Goal: Find contact information: Find contact information

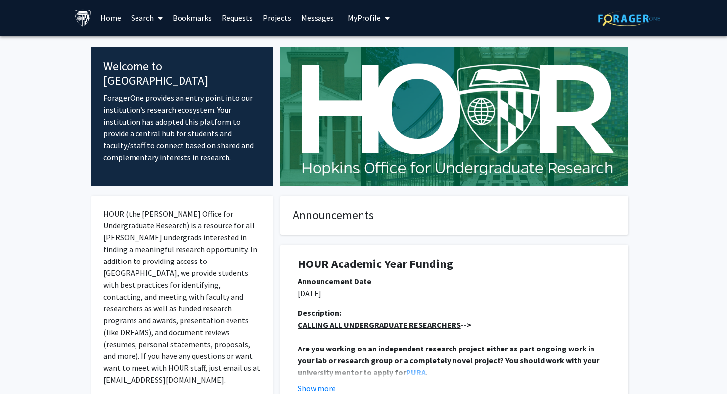
click at [146, 17] on link "Search" at bounding box center [147, 17] width 42 height 35
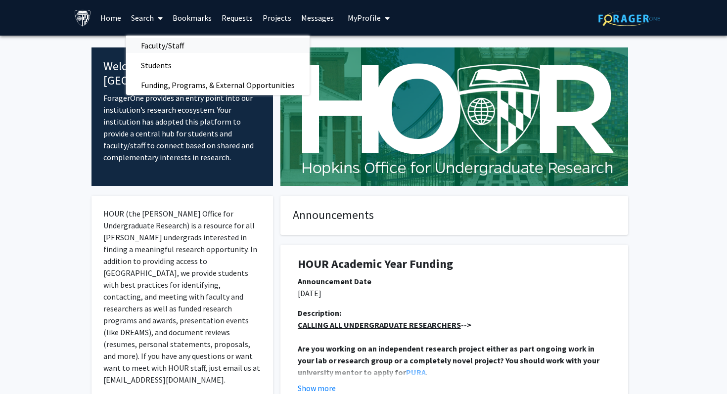
click at [184, 45] on span "Faculty/Staff" at bounding box center [162, 46] width 73 height 20
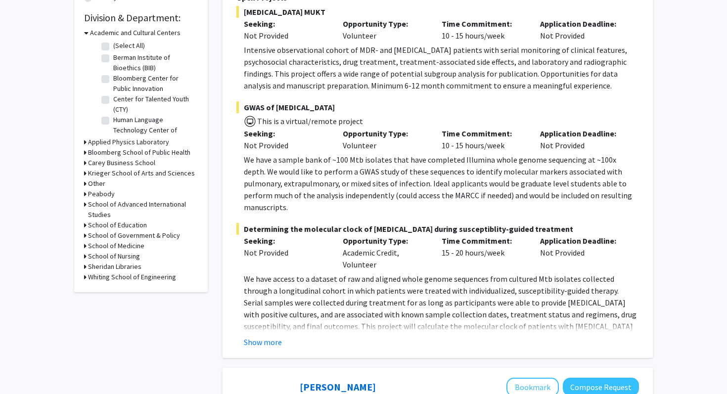
scroll to position [292, 0]
click at [113, 240] on h3 "School of Government & Policy" at bounding box center [134, 236] width 92 height 10
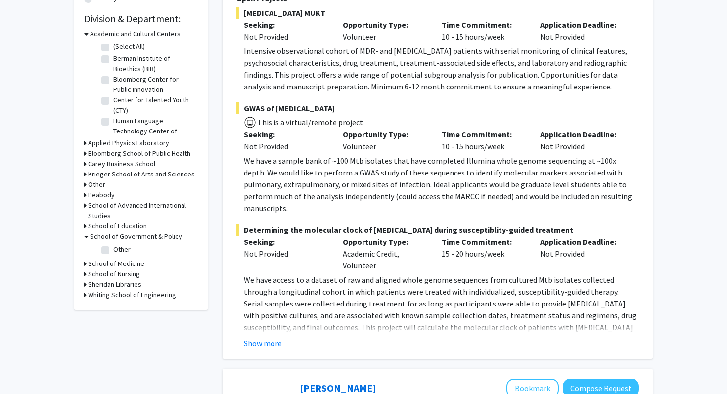
click at [113, 265] on h3 "School of Medicine" at bounding box center [116, 264] width 56 height 10
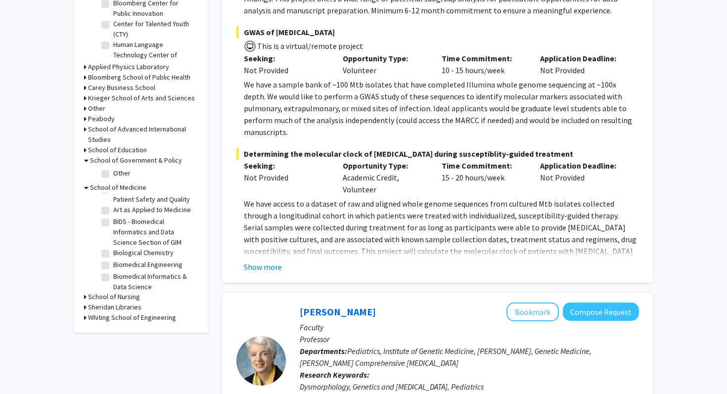
scroll to position [120, 0]
click at [113, 276] on label "Biophysics and Biophysical Chemistry" at bounding box center [154, 280] width 82 height 21
click at [113, 276] on input "Biophysics and Biophysical Chemistry" at bounding box center [116, 273] width 6 height 6
checkbox input "true"
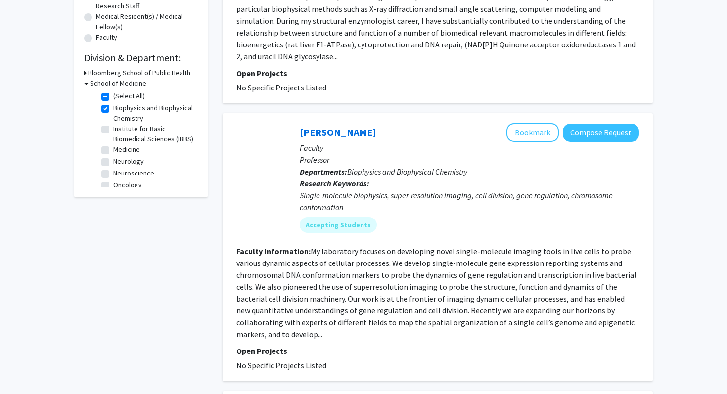
scroll to position [259, 0]
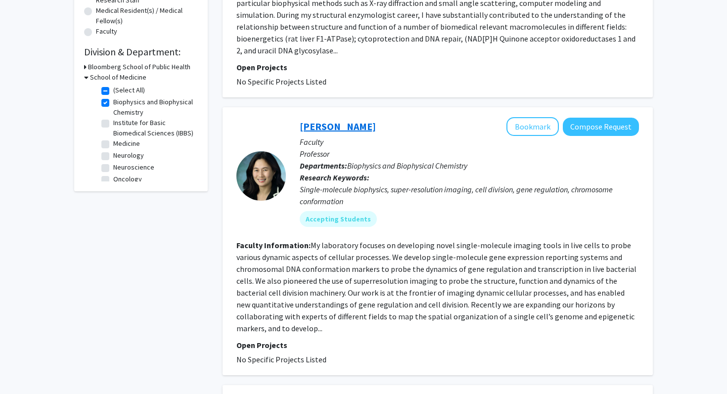
click at [320, 120] on link "[PERSON_NAME]" at bounding box center [338, 126] width 76 height 12
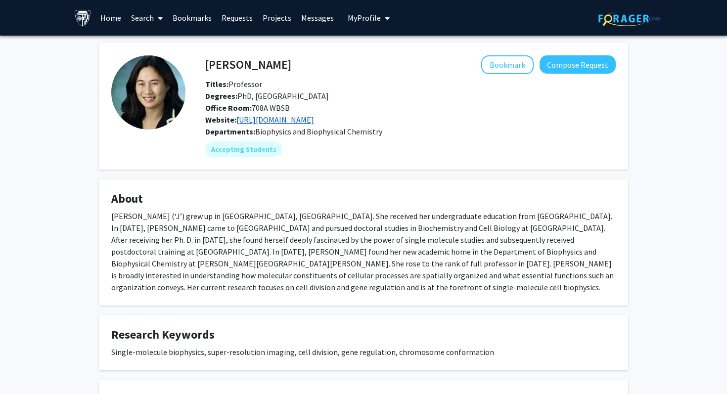
click at [290, 119] on link "[URL][DOMAIN_NAME]" at bounding box center [275, 120] width 78 height 10
